Goal: Task Accomplishment & Management: Use online tool/utility

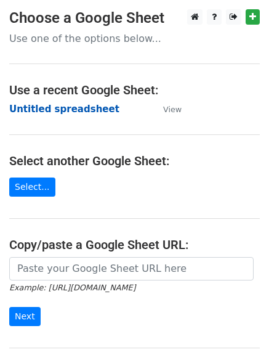
click at [25, 108] on strong "Untitled spreadsheet" at bounding box center [64, 109] width 110 height 11
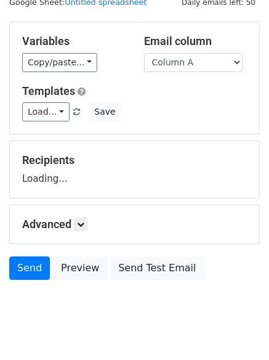
scroll to position [70, 0]
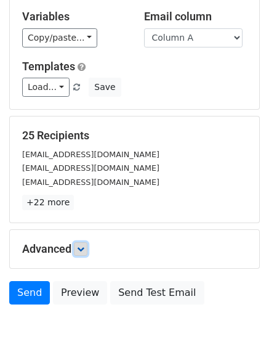
click at [84, 243] on link at bounding box center [81, 249] width 14 height 14
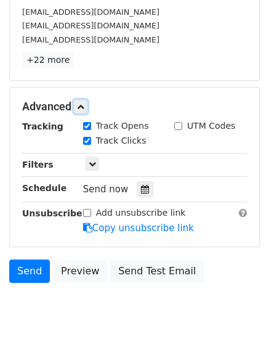
scroll to position [214, 0]
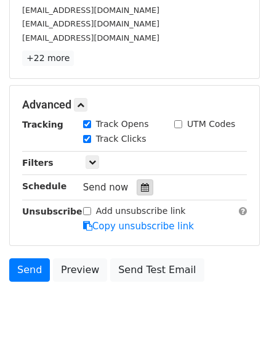
drag, startPoint x: 139, startPoint y: 184, endPoint x: 128, endPoint y: 185, distance: 11.2
click at [141, 184] on icon at bounding box center [145, 187] width 8 height 9
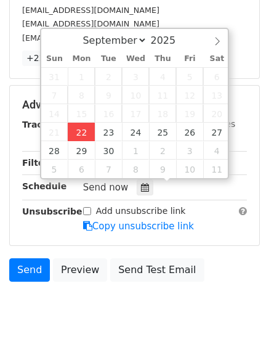
type input "2025-09-22 12:00"
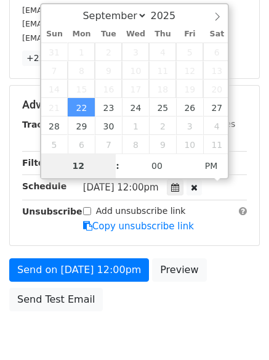
type input "4"
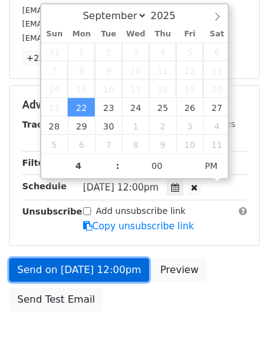
type input "2025-09-22 16:00"
click at [83, 271] on link "Send on Sep 22 at 12:00pm" at bounding box center [79, 269] width 140 height 23
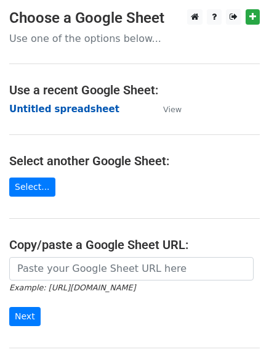
drag, startPoint x: 4, startPoint y: 97, endPoint x: 26, endPoint y: 114, distance: 27.7
click at [6, 100] on main "Choose a Google Sheet Use one of the options below... Use a recent Google Sheet…" at bounding box center [134, 200] width 269 height 383
click at [26, 114] on strong "Untitled spreadsheet" at bounding box center [64, 109] width 110 height 11
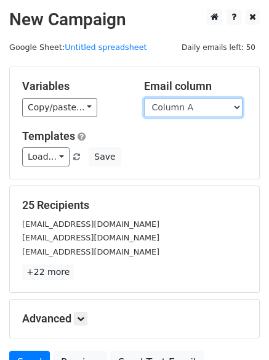
click at [189, 110] on select "Column A Column B Column C Column D Column E Column F" at bounding box center [193, 107] width 99 height 19
select select "Column B"
click at [144, 98] on select "Column A Column B Column C Column D Column E Column F" at bounding box center [193, 107] width 99 height 19
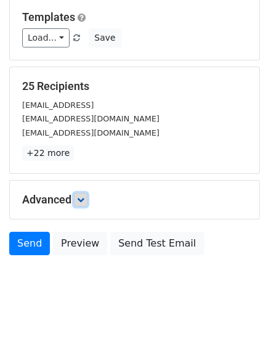
click at [83, 196] on icon at bounding box center [80, 199] width 7 height 7
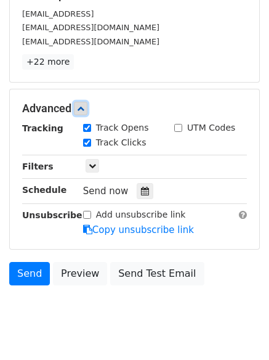
scroll to position [240, 0]
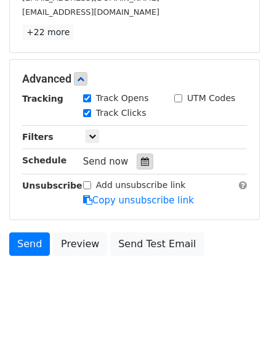
click at [141, 160] on icon at bounding box center [145, 161] width 8 height 9
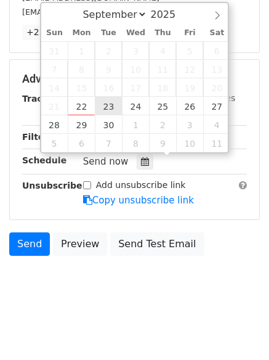
type input "2025-09-23 12:00"
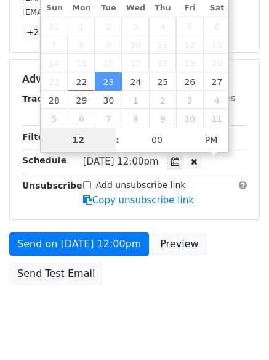
scroll to position [220, 0]
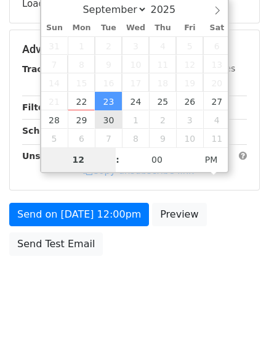
type input "5"
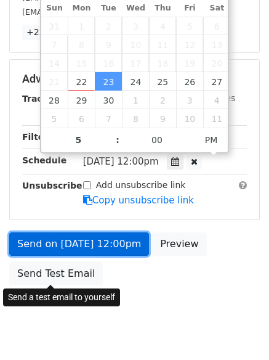
type input "2025-09-23 17:00"
click at [78, 245] on link "Send on Sep 23 at 12:00pm" at bounding box center [79, 243] width 140 height 23
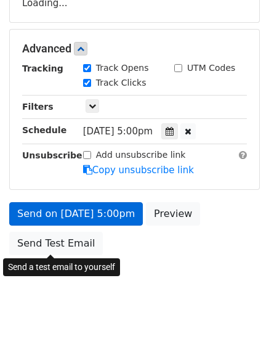
scroll to position [220, 0]
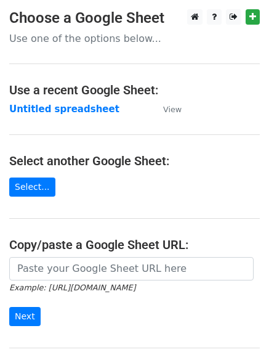
click at [36, 118] on main "Choose a Google Sheet Use one of the options below... Use a recent Google Sheet…" at bounding box center [134, 200] width 269 height 383
click at [34, 108] on strong "Untitled spreadsheet" at bounding box center [64, 109] width 110 height 11
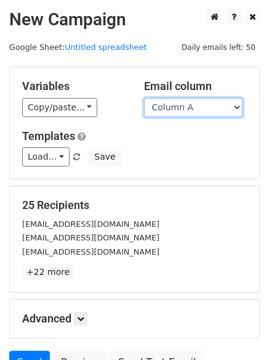
drag, startPoint x: 0, startPoint y: 0, endPoint x: 168, endPoint y: 110, distance: 201.2
click at [168, 110] on select "Column A Column B Column C Column D Column E Column F" at bounding box center [193, 107] width 99 height 19
select select "Column C"
click at [144, 98] on select "Column A Column B Column C Column D Column E Column F" at bounding box center [193, 107] width 99 height 19
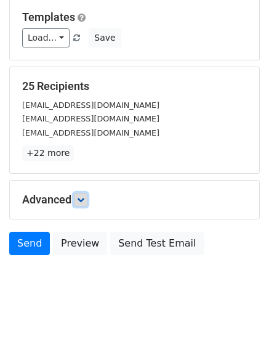
click at [83, 205] on link at bounding box center [81, 200] width 14 height 14
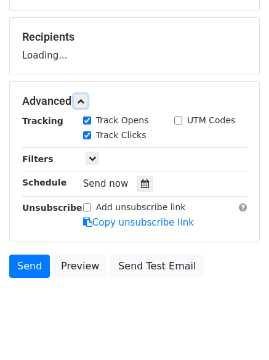
scroll to position [171, 0]
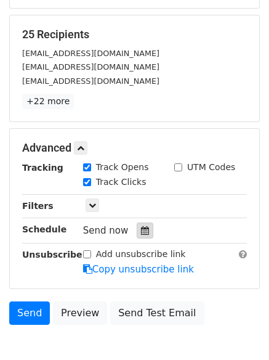
click at [141, 230] on icon at bounding box center [145, 230] width 8 height 9
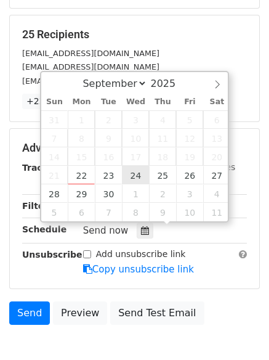
type input "2025-09-24 12:00"
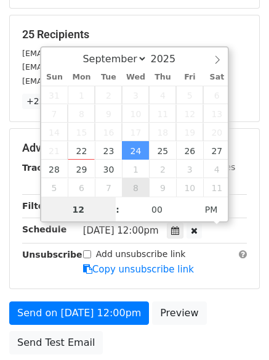
scroll to position [1, 0]
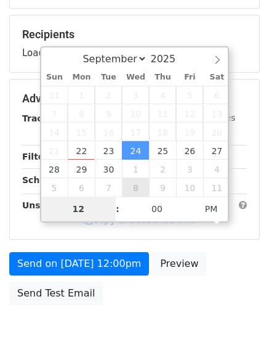
type input "6"
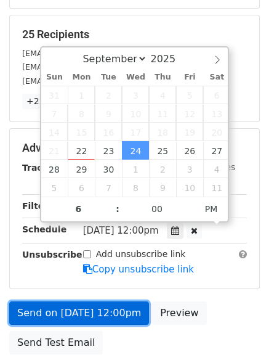
type input "2025-09-24 18:00"
click at [85, 320] on link "Send on Sep 24 at 12:00pm" at bounding box center [79, 312] width 140 height 23
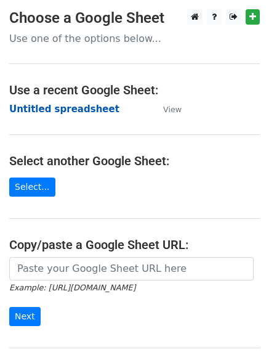
click at [36, 111] on strong "Untitled spreadsheet" at bounding box center [64, 109] width 110 height 11
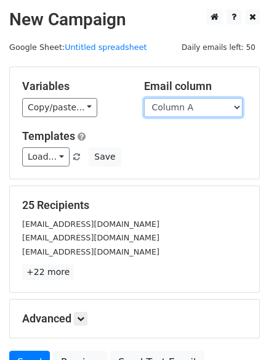
drag, startPoint x: 168, startPoint y: 105, endPoint x: 172, endPoint y: 112, distance: 8.0
click at [168, 105] on select "Column A Column B Column C Column D Column E Column F" at bounding box center [193, 107] width 99 height 19
select select "Column D"
click at [144, 98] on select "Column A Column B Column C Column D Column E Column F" at bounding box center [193, 107] width 99 height 19
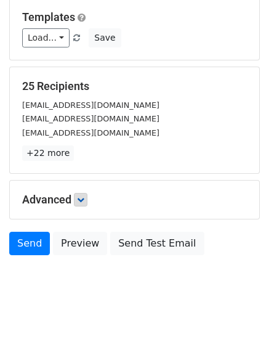
click at [78, 198] on h5 "Advanced" at bounding box center [134, 200] width 225 height 14
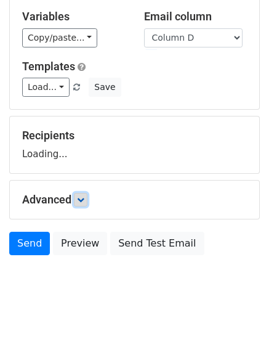
click at [88, 200] on link at bounding box center [81, 200] width 14 height 14
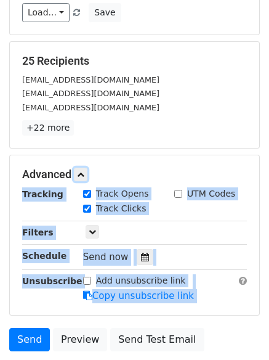
scroll to position [221, 0]
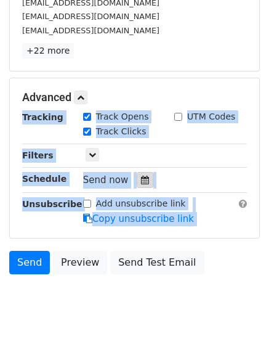
click at [141, 184] on icon at bounding box center [145, 180] width 8 height 9
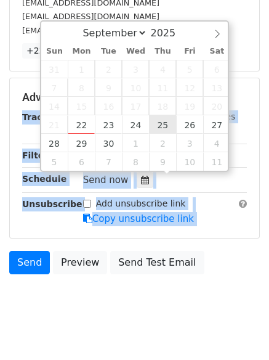
type input "2025-09-25 12:00"
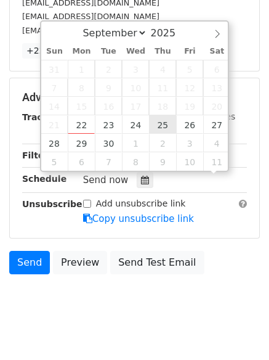
scroll to position [1, 0]
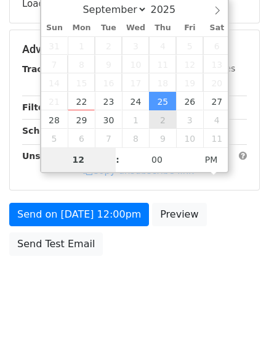
type input "7"
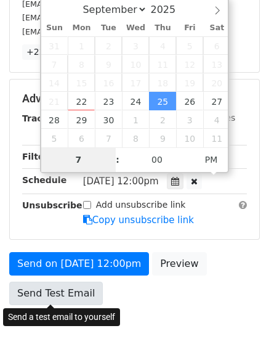
scroll to position [221, 0]
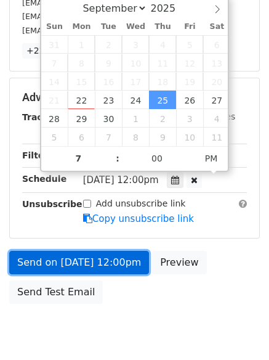
type input "2025-09-25 19:00"
click at [75, 260] on link "Send on Sep 25 at 12:00pm" at bounding box center [79, 262] width 140 height 23
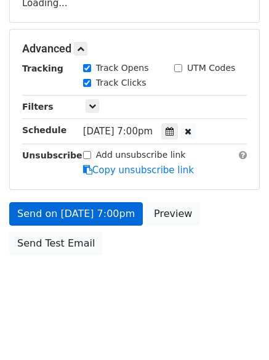
scroll to position [220, 0]
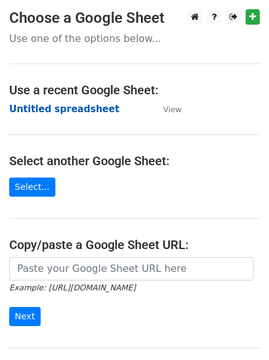
click at [29, 108] on strong "Untitled spreadsheet" at bounding box center [64, 109] width 110 height 11
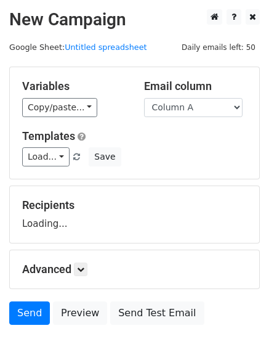
click at [192, 117] on div "Variables Copy/paste... {{Column A}} {{Column B}} {{Column C}} {{Column D}} {{C…" at bounding box center [135, 123] width 250 height 112
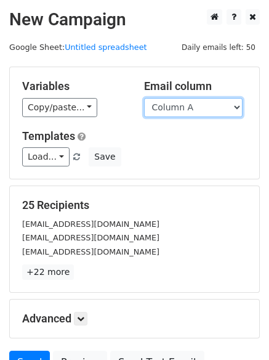
click at [192, 114] on select "Column A Column B Column C Column D Column E Column F" at bounding box center [193, 107] width 99 height 19
select select "Column E"
click at [144, 98] on select "Column A Column B Column C Column D Column E Column F" at bounding box center [193, 107] width 99 height 19
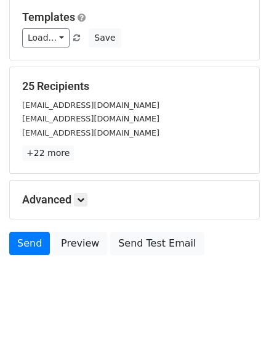
click at [82, 206] on h5 "Advanced" at bounding box center [134, 200] width 225 height 14
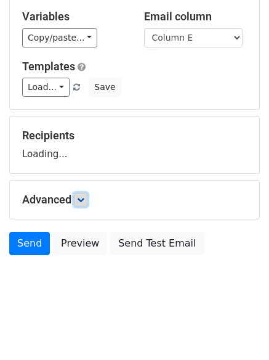
click at [84, 198] on icon at bounding box center [80, 199] width 7 height 7
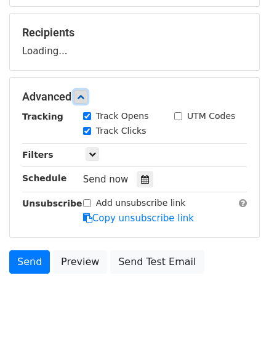
scroll to position [174, 0]
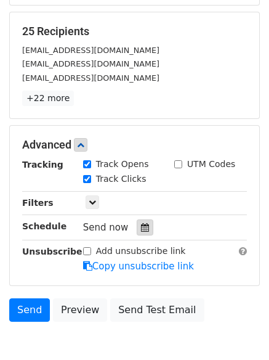
click at [141, 227] on icon at bounding box center [145, 227] width 8 height 9
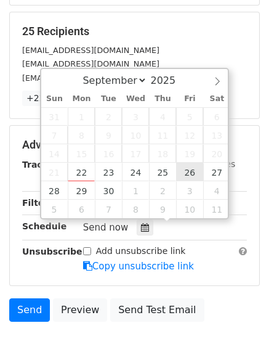
type input "[DATE] 12:00"
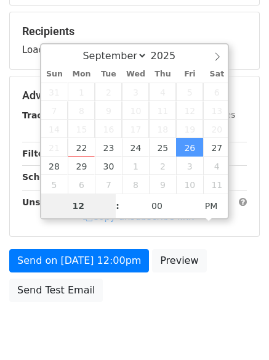
type input "8"
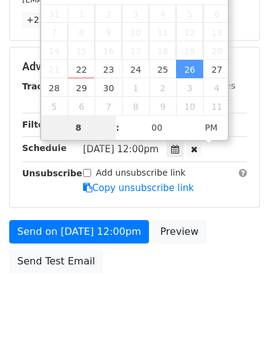
scroll to position [269, 0]
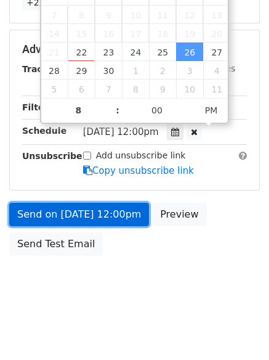
type input "[DATE] 20:00"
click at [72, 206] on link "Send on [DATE] 12:00pm" at bounding box center [79, 214] width 140 height 23
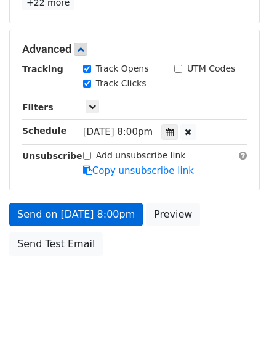
scroll to position [220, 0]
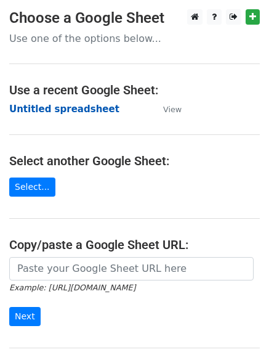
click at [33, 105] on strong "Untitled spreadsheet" at bounding box center [64, 109] width 110 height 11
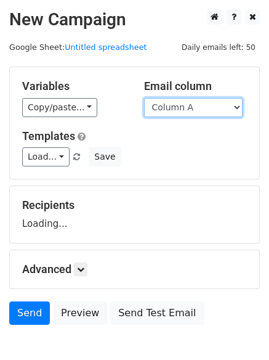
drag, startPoint x: 0, startPoint y: 0, endPoint x: 169, endPoint y: 105, distance: 199.2
click at [169, 105] on select "Column A Column B Column C Column D Column E Column F" at bounding box center [193, 107] width 99 height 19
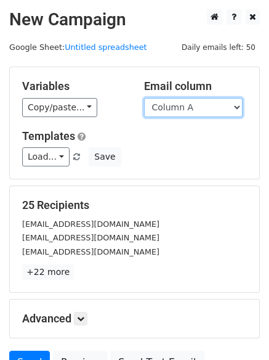
click at [163, 110] on select "Column A Column B Column C Column D Column E Column F" at bounding box center [193, 107] width 99 height 19
select select "Column F"
click at [144, 98] on select "Column A Column B Column C Column D Column E Column F" at bounding box center [193, 107] width 99 height 19
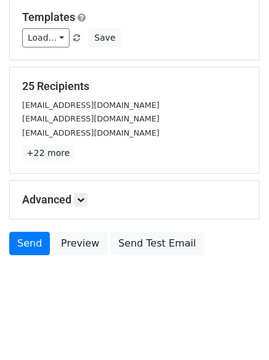
click at [92, 192] on div "Advanced Tracking Track Opens UTM Codes Track Clicks Filters Only include sprea…" at bounding box center [135, 200] width 250 height 38
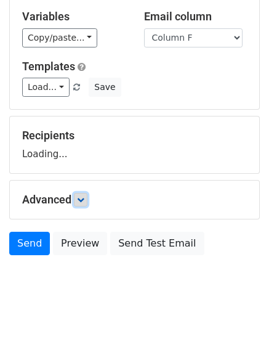
click at [88, 196] on link at bounding box center [81, 200] width 14 height 14
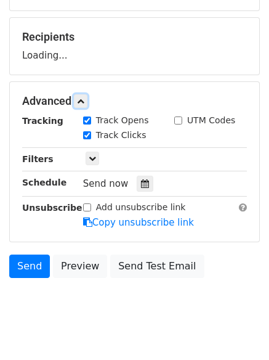
scroll to position [187, 0]
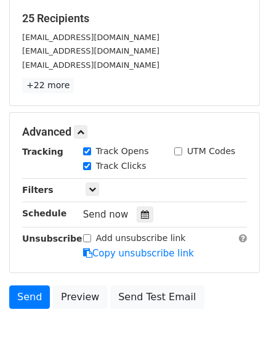
click at [152, 218] on div "Send now" at bounding box center [155, 214] width 145 height 17
click at [141, 211] on icon at bounding box center [145, 214] width 8 height 9
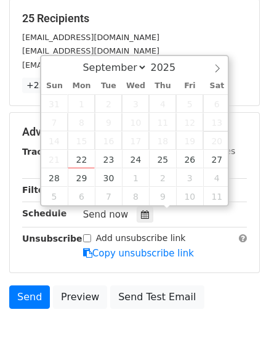
click at [212, 149] on span "20" at bounding box center [216, 140] width 27 height 18
type input "[DATE] 12:00"
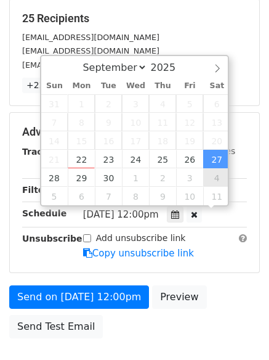
scroll to position [1, 0]
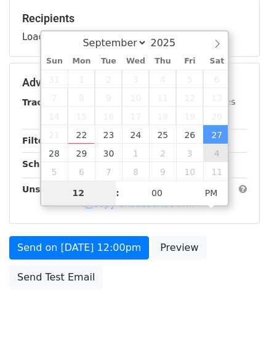
type input "9"
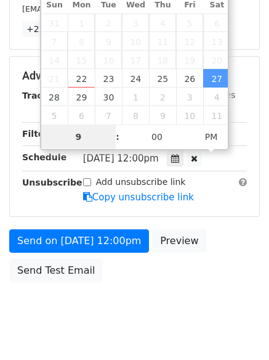
scroll to position [269, 0]
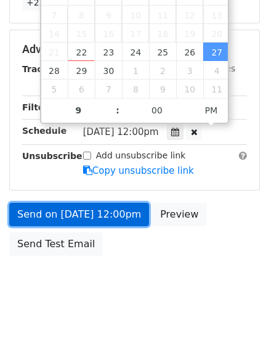
type input "[DATE] 21:00"
click at [72, 218] on link "Send on [DATE] 12:00pm" at bounding box center [79, 214] width 140 height 23
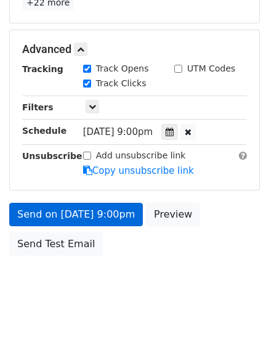
scroll to position [220, 0]
